Goal: Navigation & Orientation: Go to known website

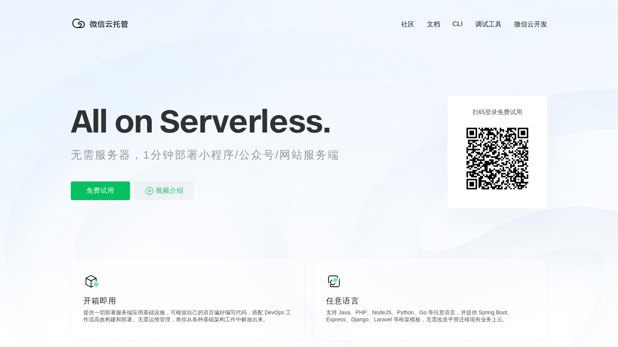
scroll to position [0, 1383]
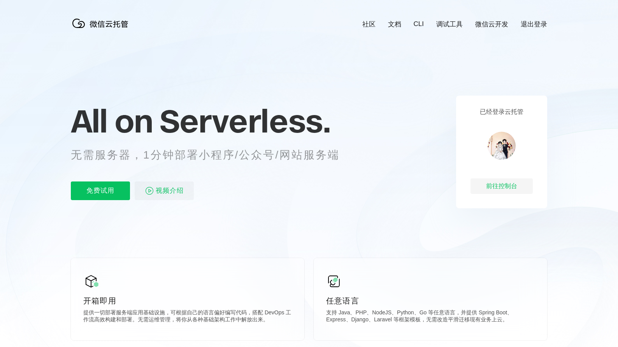
scroll to position [0, 1383]
click at [492, 182] on div "前往控制台" at bounding box center [501, 187] width 62 height 16
click at [498, 185] on div "前往控制台" at bounding box center [501, 187] width 62 height 16
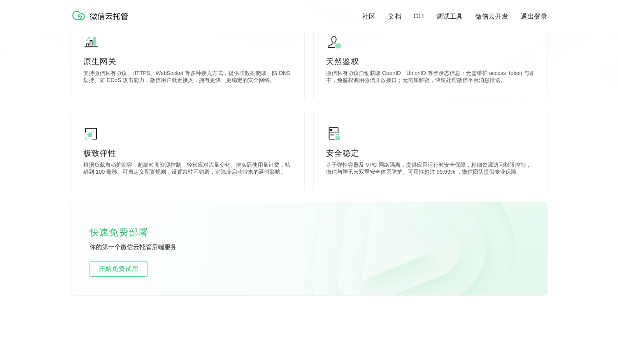
scroll to position [235, 0]
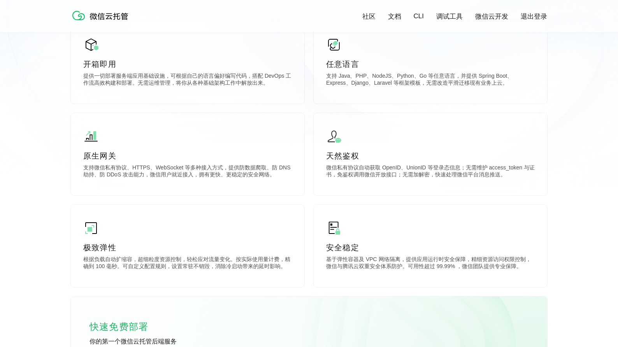
click at [499, 18] on link "微信云开发" at bounding box center [491, 16] width 33 height 9
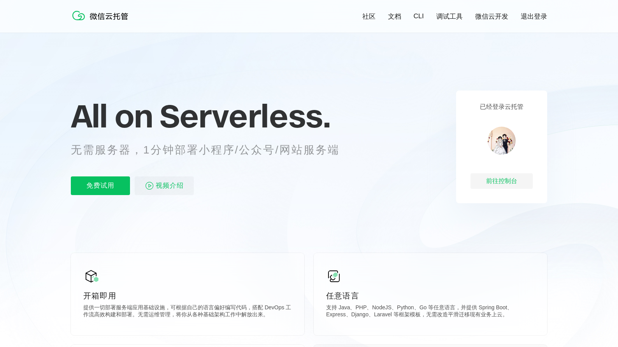
scroll to position [0, 0]
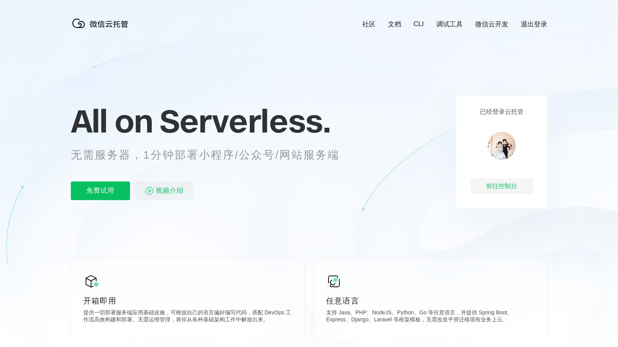
click at [490, 22] on link "微信云开发" at bounding box center [491, 24] width 33 height 9
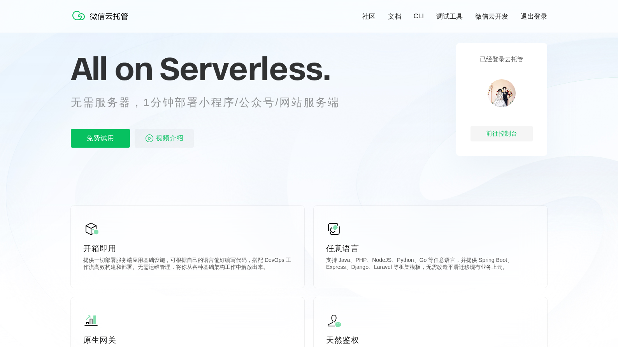
scroll to position [56, 0]
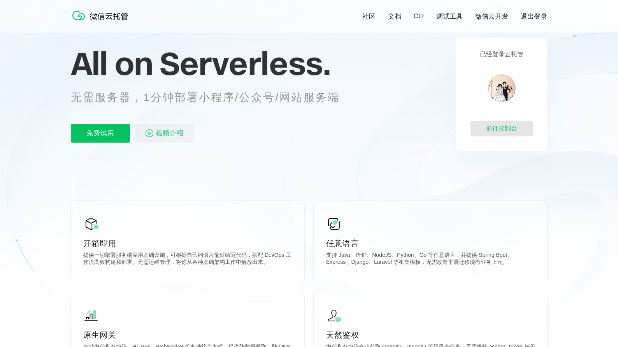
click at [494, 125] on div "前往控制台" at bounding box center [501, 129] width 62 height 16
